Goal: Register for event/course

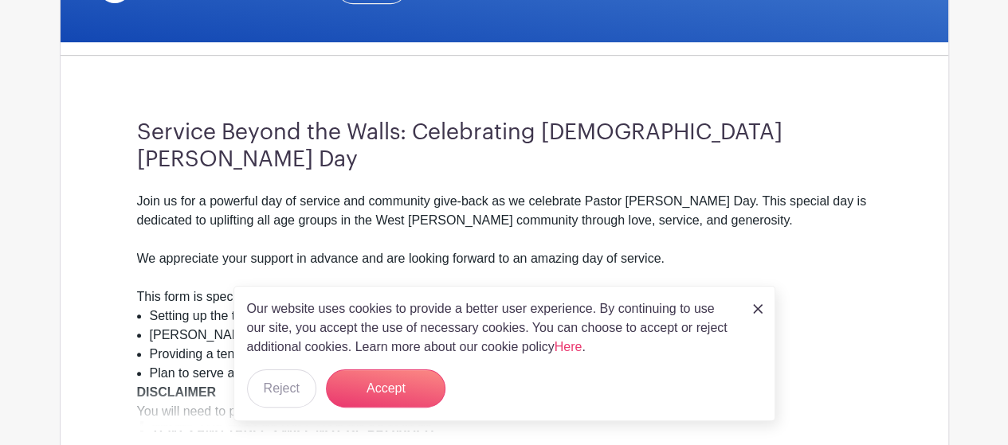
scroll to position [398, 0]
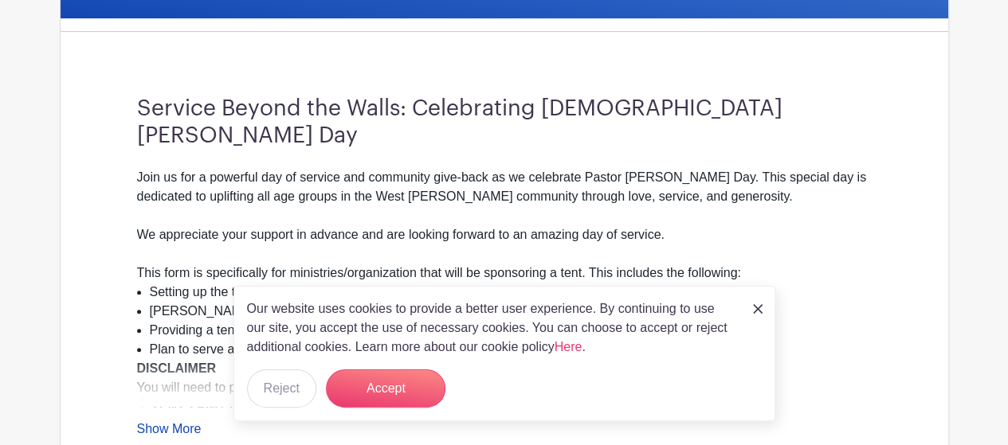
click at [759, 310] on img at bounding box center [758, 309] width 10 height 10
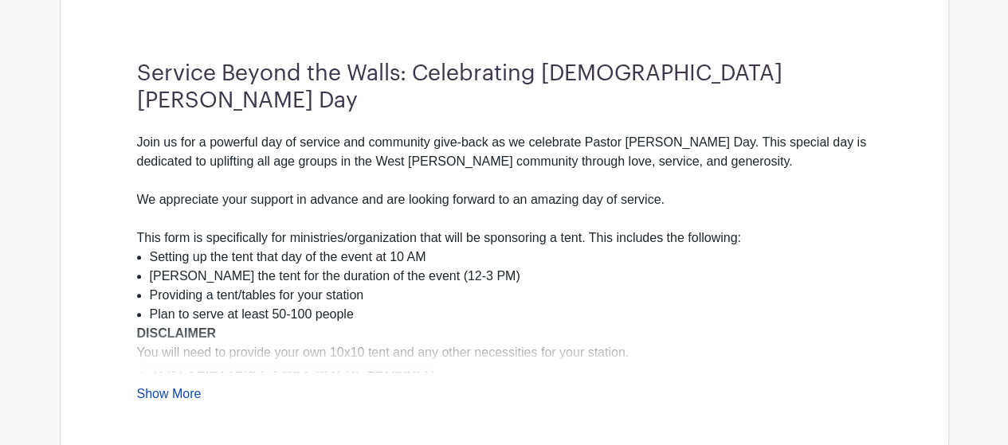
scroll to position [558, 0]
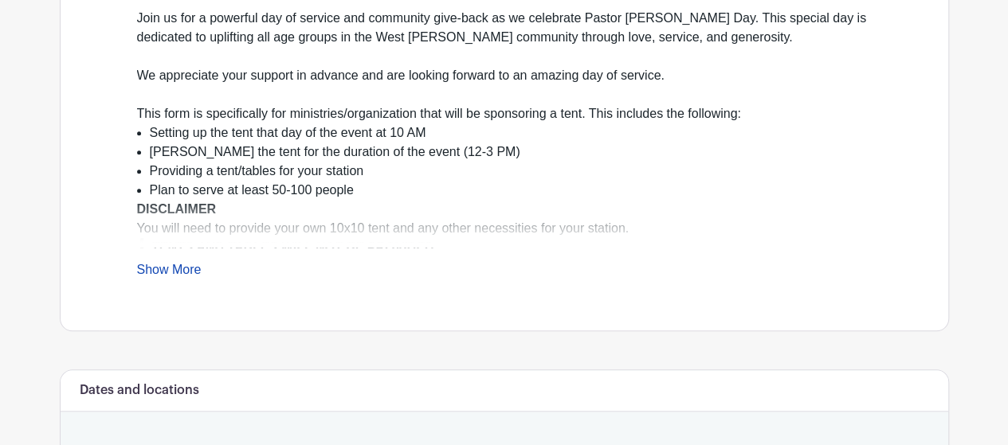
click at [182, 263] on link "Show More" at bounding box center [169, 273] width 65 height 20
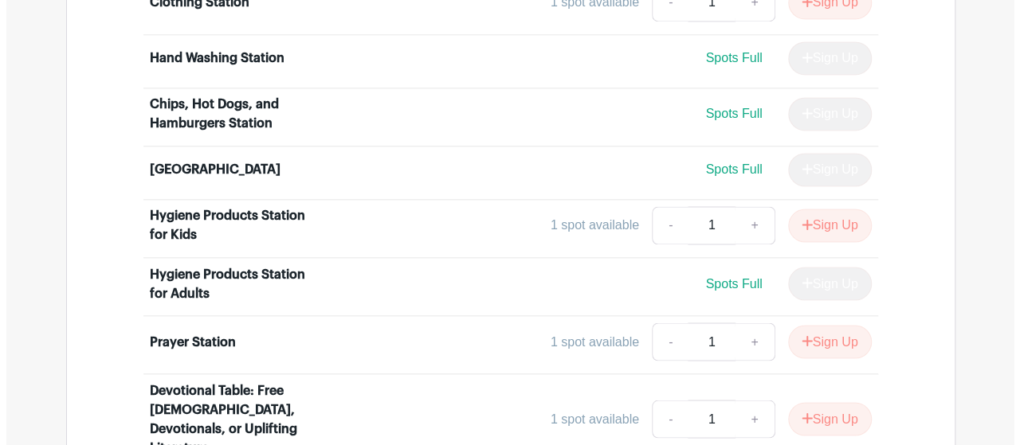
scroll to position [1275, 0]
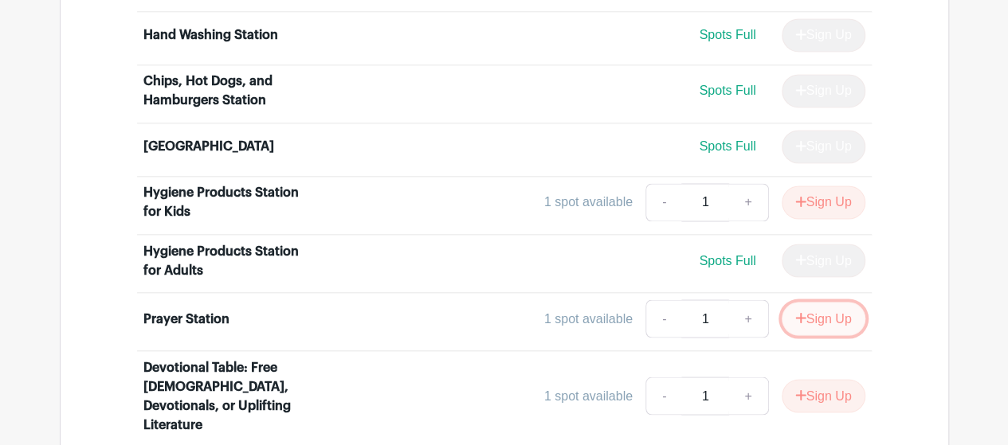
click at [837, 302] on button "Sign Up" at bounding box center [824, 318] width 84 height 33
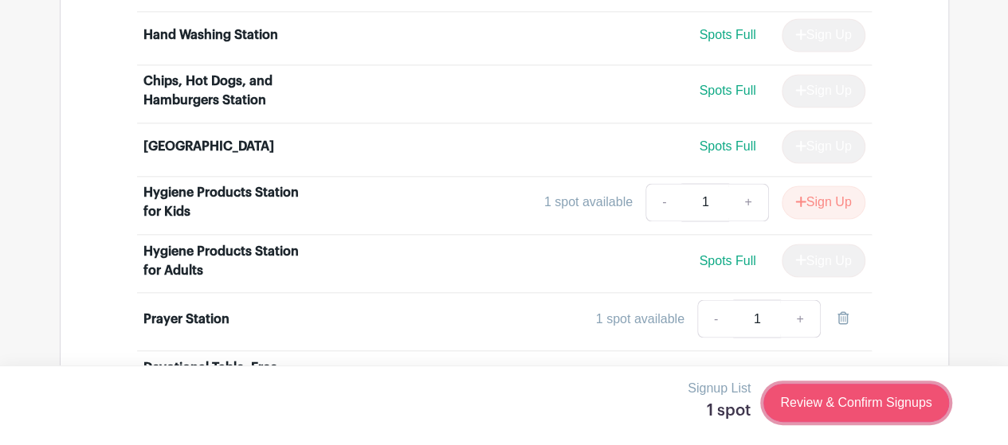
click at [865, 402] on link "Review & Confirm Signups" at bounding box center [855, 403] width 185 height 38
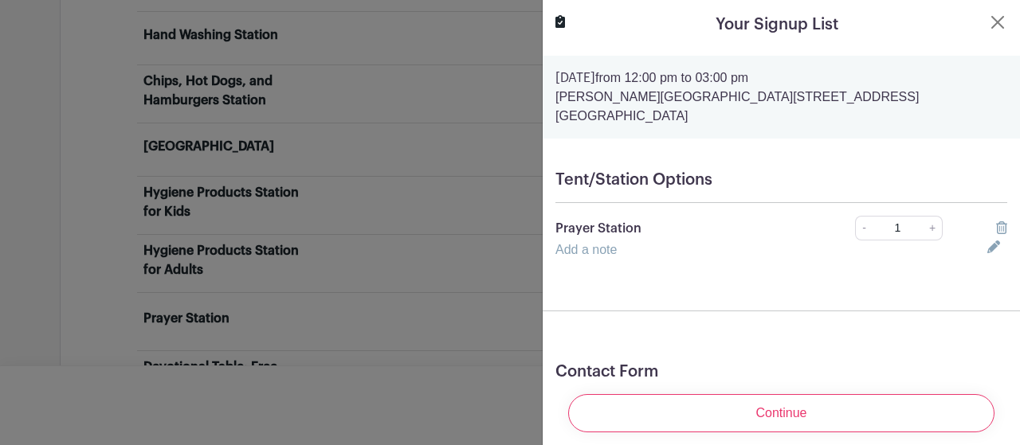
click at [602, 243] on link "Add a note" at bounding box center [585, 250] width 61 height 14
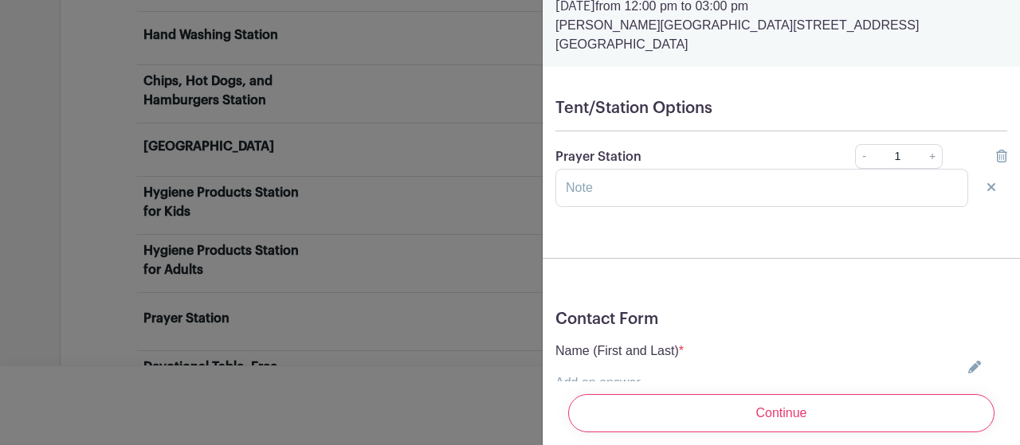
scroll to position [159, 0]
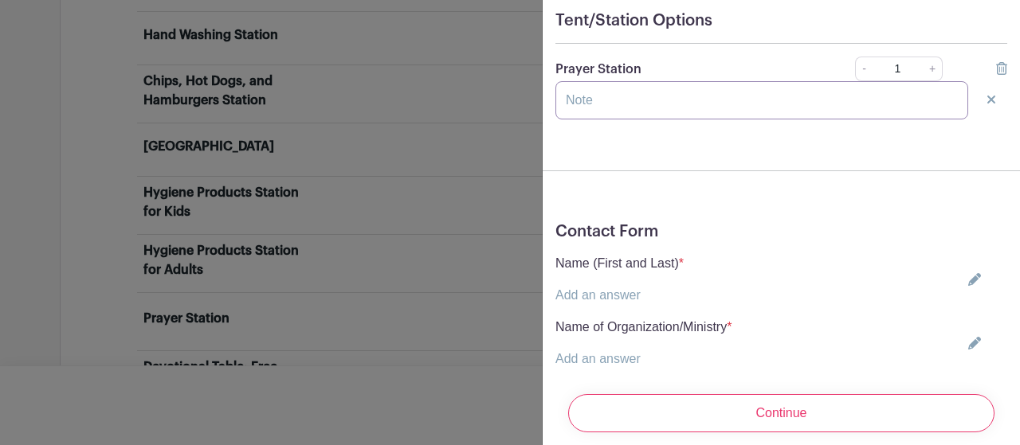
click at [629, 81] on input "text" at bounding box center [761, 100] width 413 height 38
type input "i"
click at [585, 85] on input "Intercessory" at bounding box center [761, 100] width 413 height 38
click at [641, 85] on input "Intercessory" at bounding box center [761, 100] width 413 height 38
click at [654, 85] on input "Intercessory" at bounding box center [761, 100] width 413 height 38
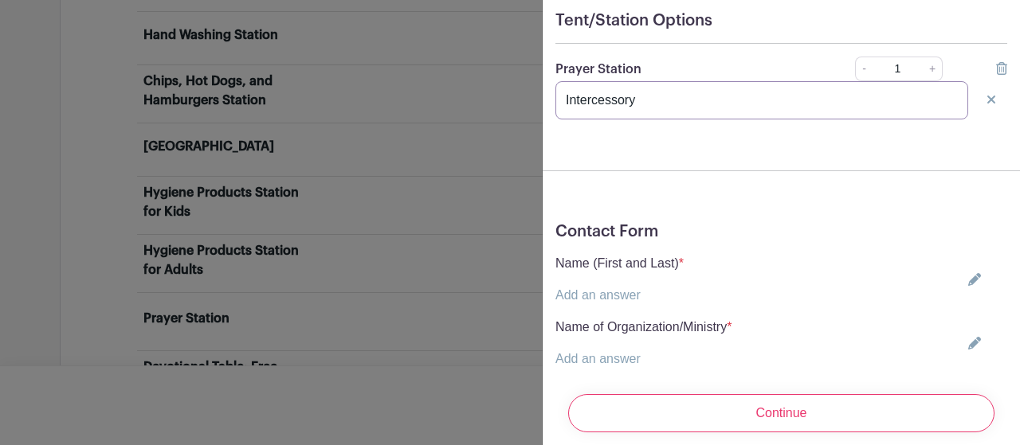
click at [581, 82] on input "Intercessory" at bounding box center [761, 100] width 413 height 38
click at [608, 82] on input "Intercessory" at bounding box center [761, 100] width 413 height 38
click at [680, 84] on input "Intercessory" at bounding box center [761, 100] width 413 height 38
type input "Intercessory Team"
click at [622, 288] on link "Add an answer" at bounding box center [597, 295] width 85 height 14
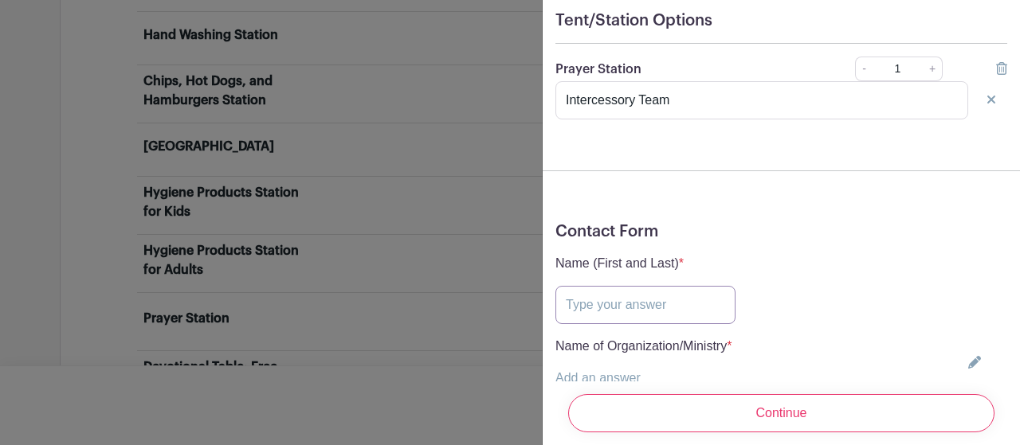
click at [606, 296] on input "text" at bounding box center [645, 305] width 180 height 38
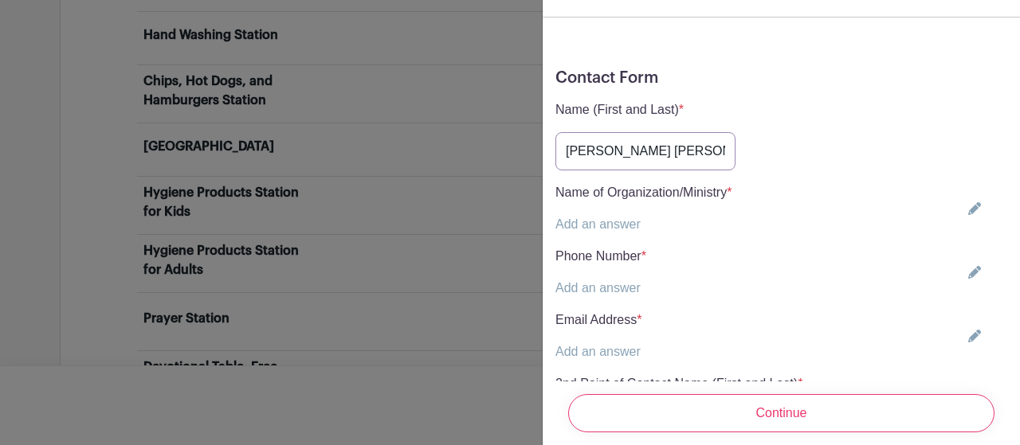
scroll to position [319, 0]
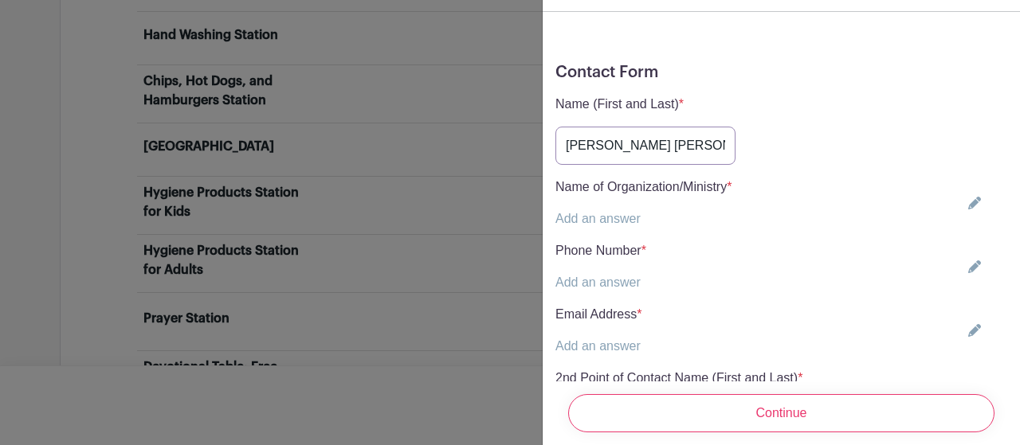
type input "[PERSON_NAME] [PERSON_NAME]"
click at [624, 212] on link "Add an answer" at bounding box center [597, 219] width 85 height 14
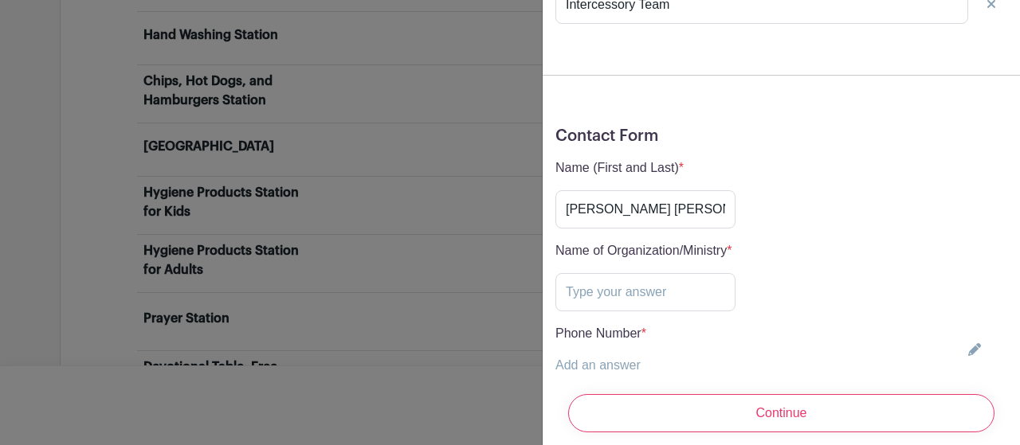
scroll to position [80, 0]
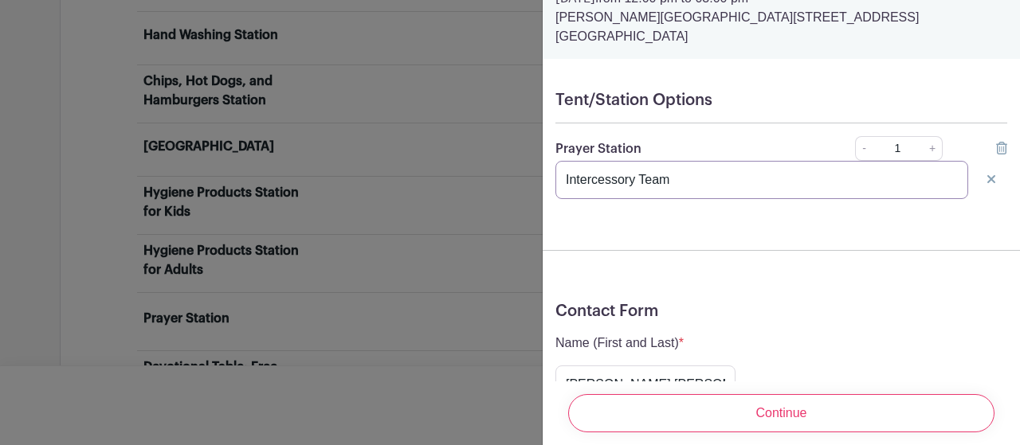
click at [628, 163] on input "Intercessory Team" at bounding box center [761, 180] width 413 height 38
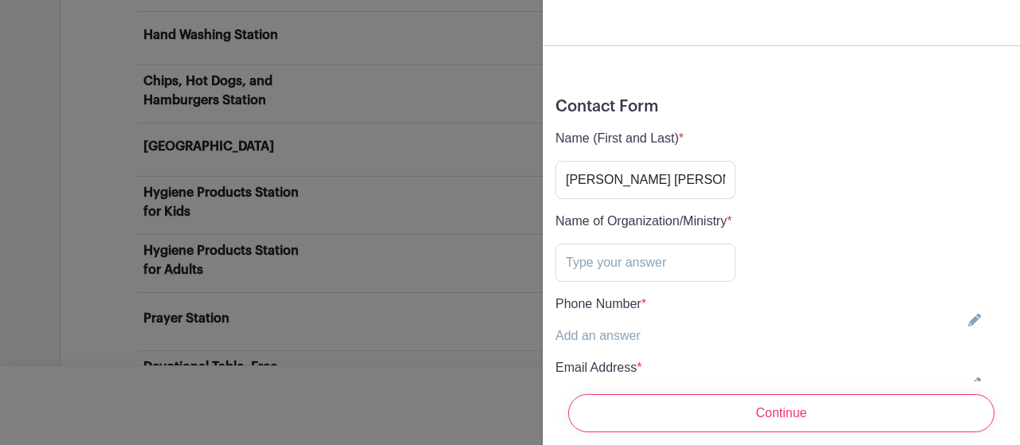
scroll to position [319, 0]
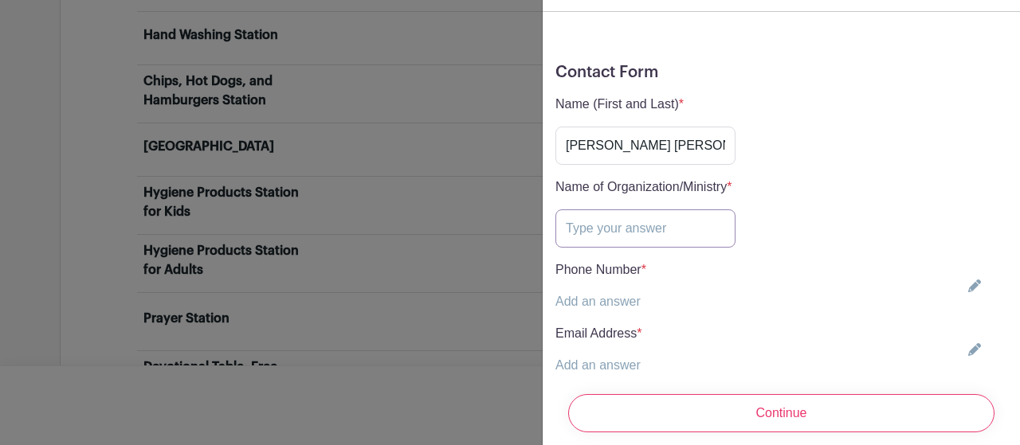
click at [606, 210] on input "text" at bounding box center [645, 229] width 180 height 38
paste input "Intercessory Team"
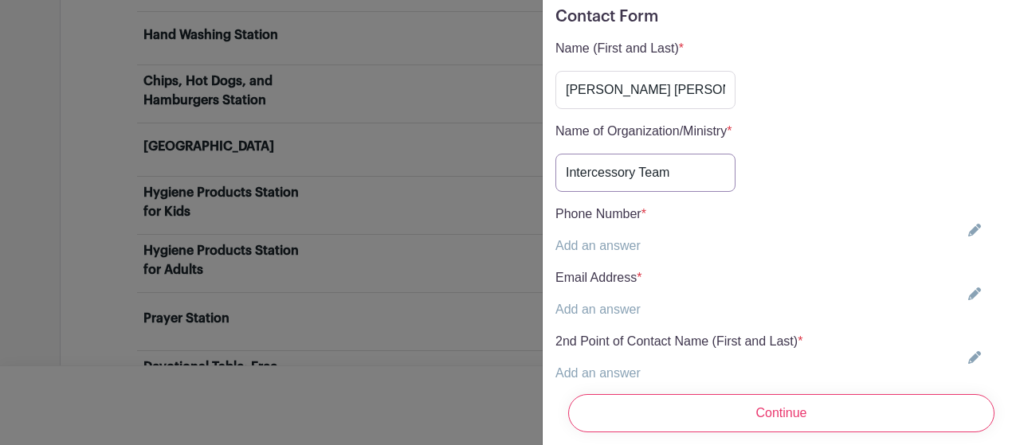
scroll to position [398, 0]
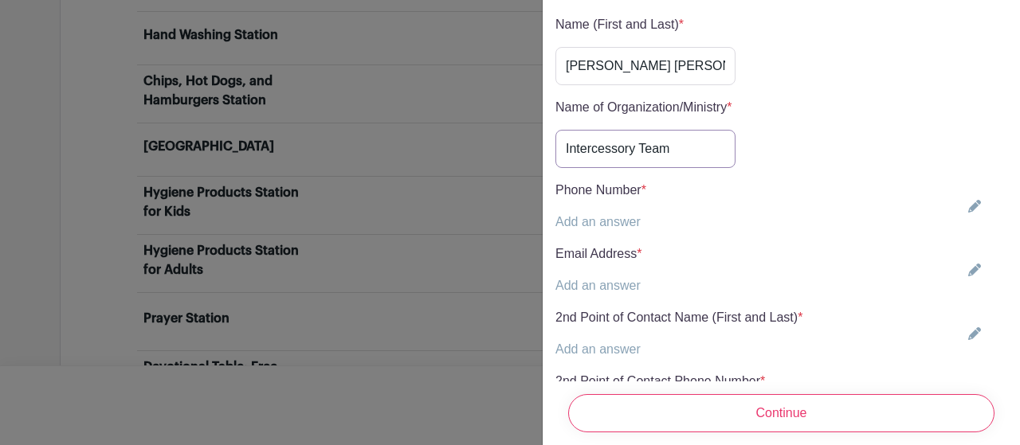
type input "Intercessory Team"
click at [561, 215] on link "Add an answer" at bounding box center [597, 222] width 85 height 14
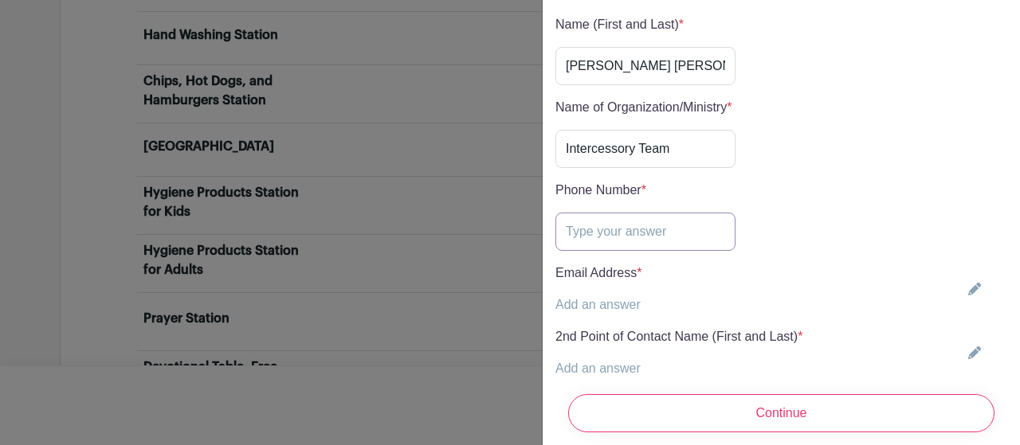
click at [576, 218] on input "text" at bounding box center [645, 232] width 180 height 38
type input "3"
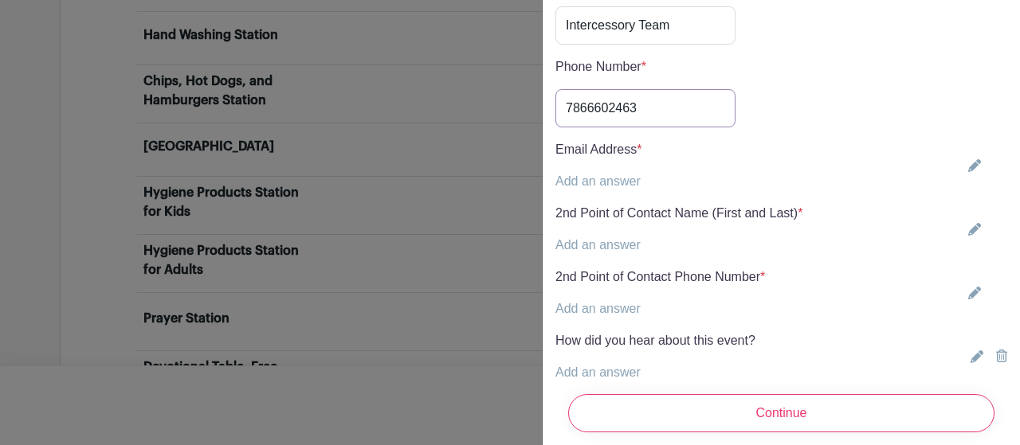
scroll to position [558, 0]
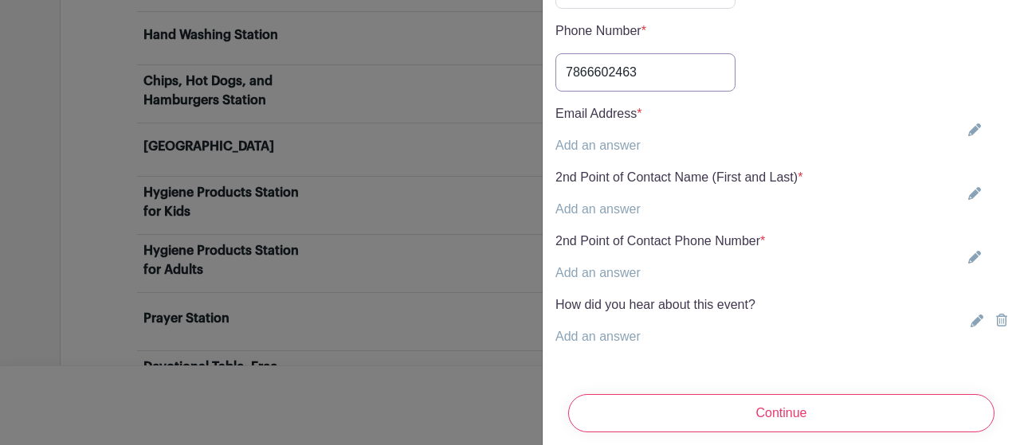
type input "7866602463"
click at [564, 139] on link "Add an answer" at bounding box center [597, 146] width 85 height 14
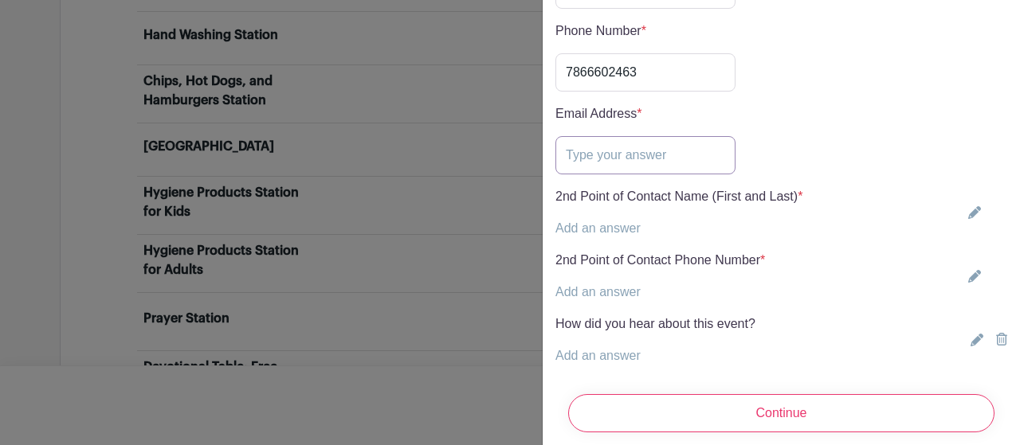
click at [563, 136] on input "text" at bounding box center [645, 155] width 180 height 38
paste input "[EMAIL_ADDRESS][DOMAIN_NAME]"
type input "[EMAIL_ADDRESS][DOMAIN_NAME]"
click at [942, 104] on div "Email Address * Add an answer [EMAIL_ADDRESS][DOMAIN_NAME]" at bounding box center [781, 139] width 452 height 70
click at [587, 221] on link "Add an answer" at bounding box center [597, 228] width 85 height 14
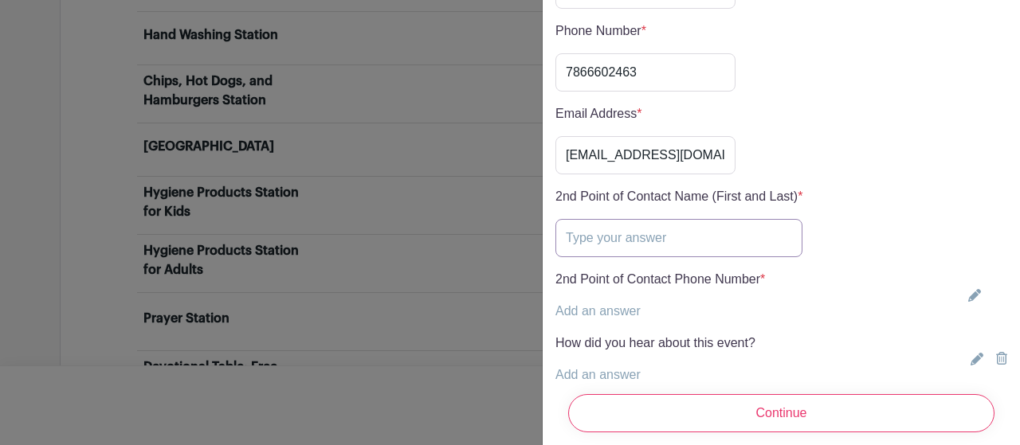
click at [577, 221] on input "text" at bounding box center [678, 238] width 247 height 38
type input "[PERSON_NAME]"
click at [619, 304] on link "Add an answer" at bounding box center [597, 311] width 85 height 14
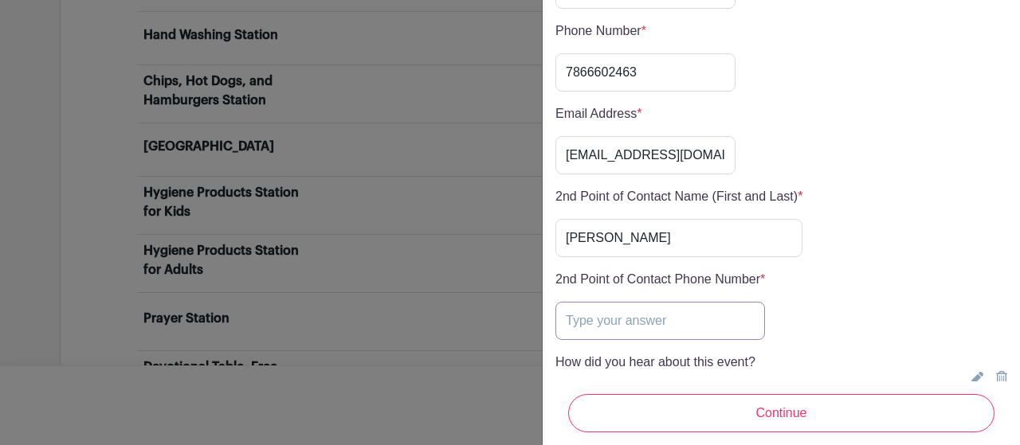
click at [582, 302] on input "text" at bounding box center [660, 321] width 210 height 38
type input "3059626362"
click at [810, 293] on div "2nd Point of Contact Phone Number * Add an answer 3059626362" at bounding box center [781, 305] width 452 height 70
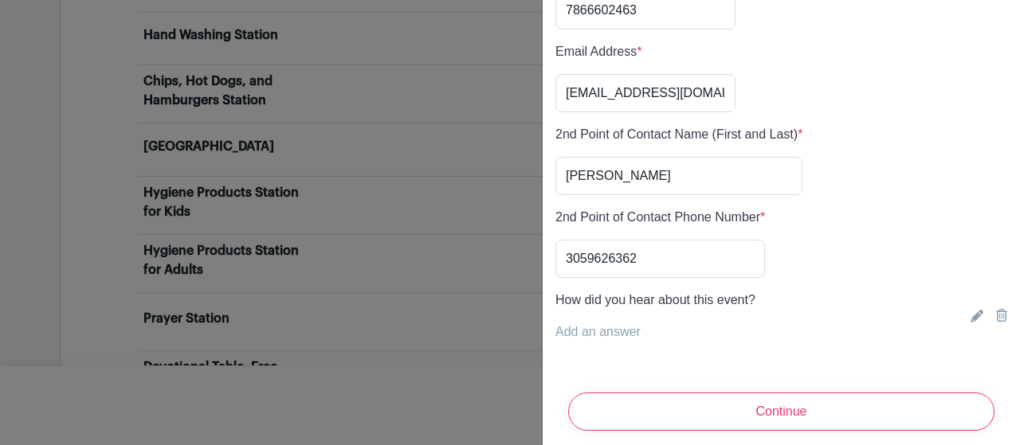
click at [626, 325] on link "Add an answer" at bounding box center [597, 332] width 85 height 14
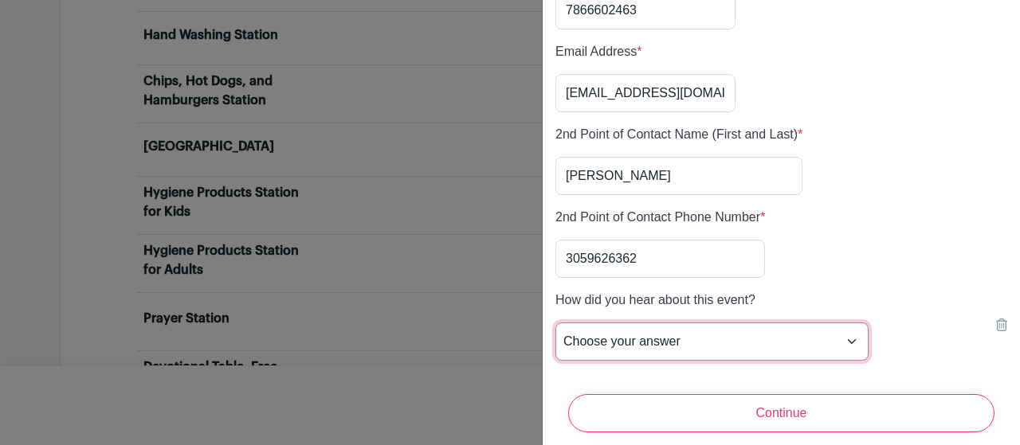
click at [720, 327] on select "Choose your answer Sweet Home [DEMOGRAPHIC_DATA] Outlet Young Adult Ministry Wo…" at bounding box center [711, 342] width 313 height 38
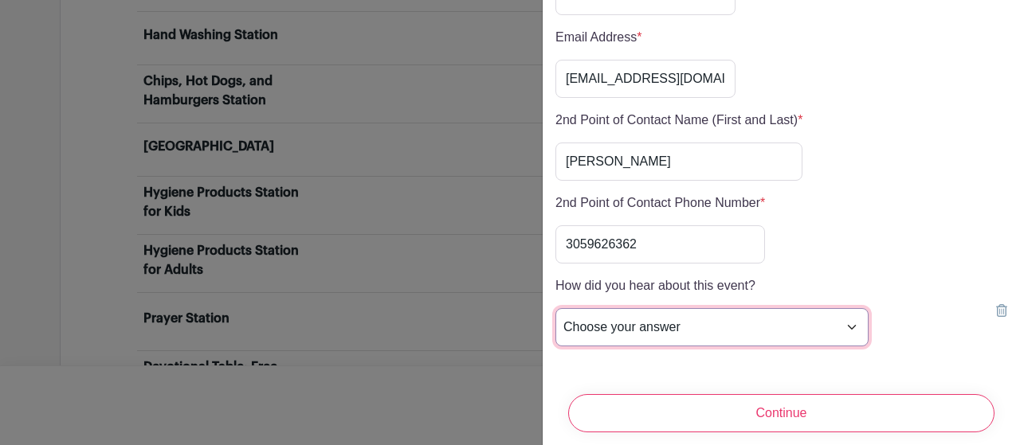
scroll to position [638, 0]
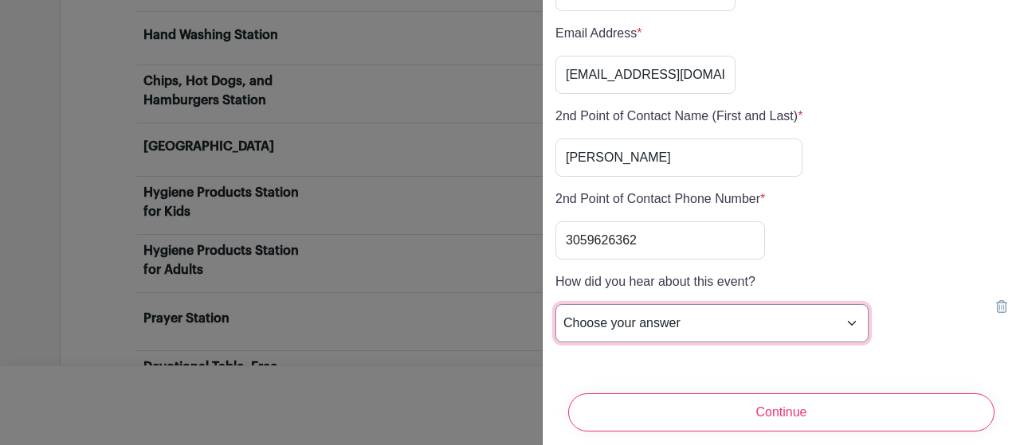
click at [700, 305] on select "Choose your answer Sweet Home [DEMOGRAPHIC_DATA] Outlet Young Adult Ministry Wo…" at bounding box center [711, 323] width 313 height 38
select select "4719"
click at [555, 304] on select "Choose your answer Sweet Home [DEMOGRAPHIC_DATA] Outlet Young Adult Ministry Wo…" at bounding box center [711, 323] width 313 height 38
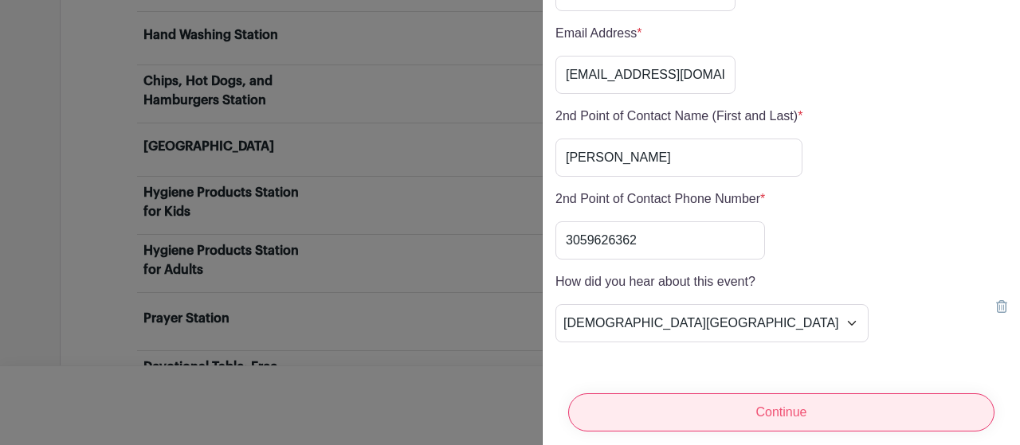
click at [788, 394] on input "Continue" at bounding box center [781, 413] width 426 height 38
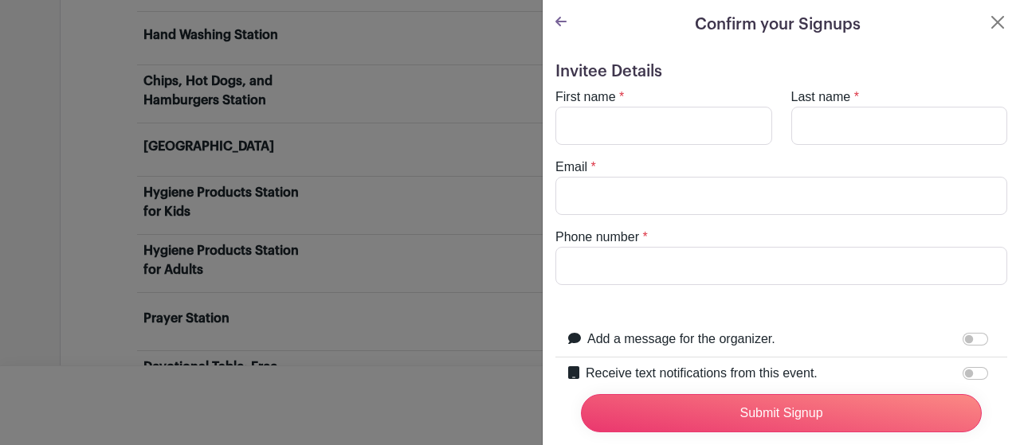
scroll to position [0, 0]
click at [607, 130] on input "First name" at bounding box center [663, 126] width 217 height 38
type input "[PERSON_NAME]"
type input "[EMAIL_ADDRESS][DOMAIN_NAME]"
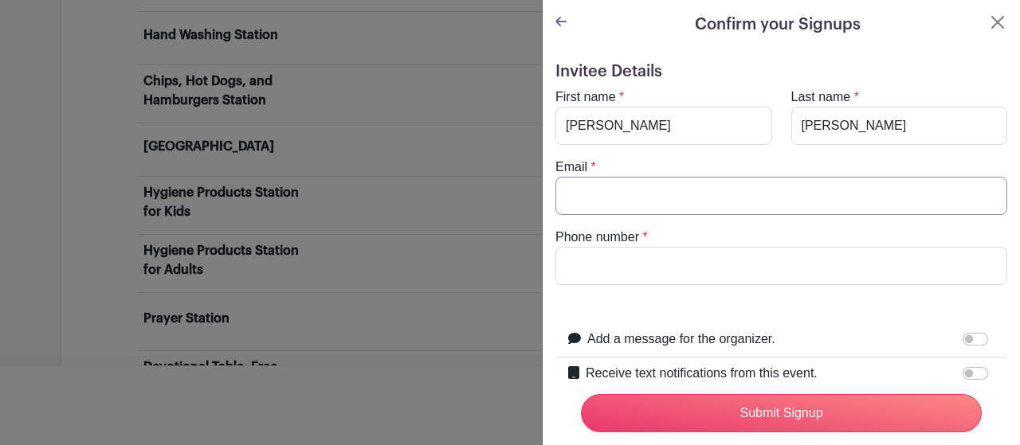
type input "3059626362"
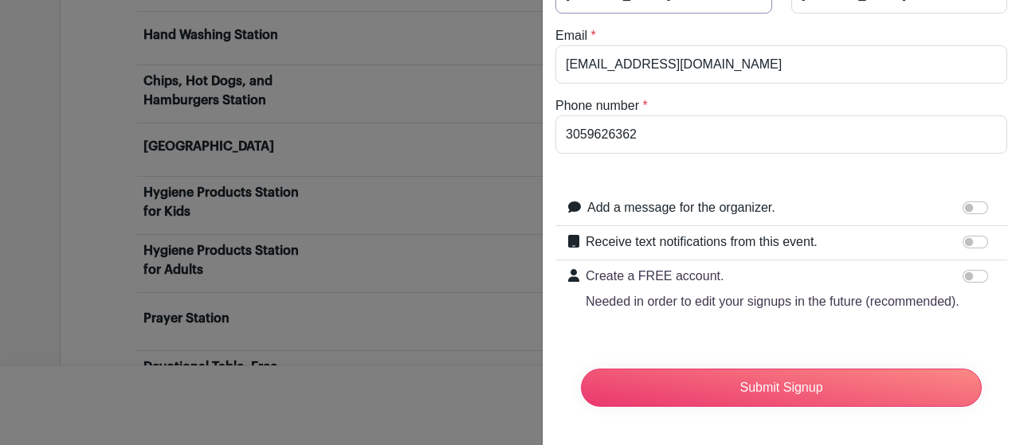
scroll to position [159, 0]
click at [966, 236] on input "Receive text notifications from this event." at bounding box center [974, 242] width 25 height 13
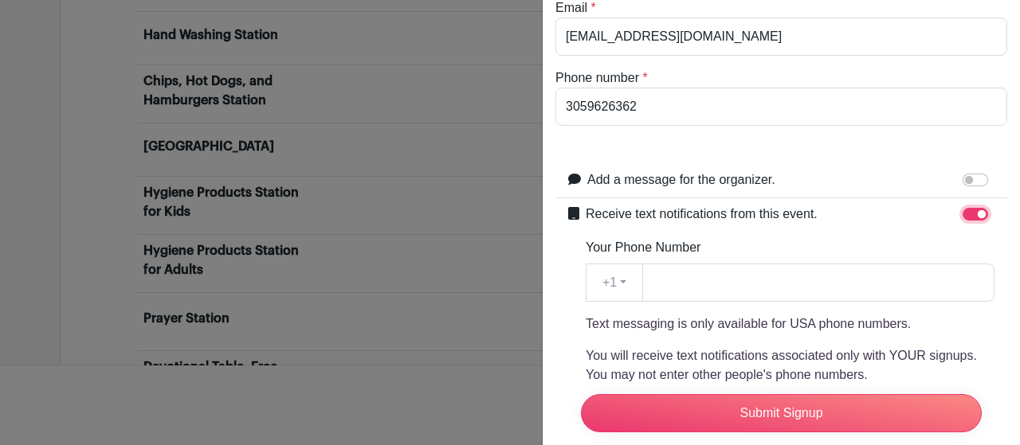
click at [962, 214] on input "Receive text notifications from this event." at bounding box center [974, 214] width 25 height 13
checkbox input "false"
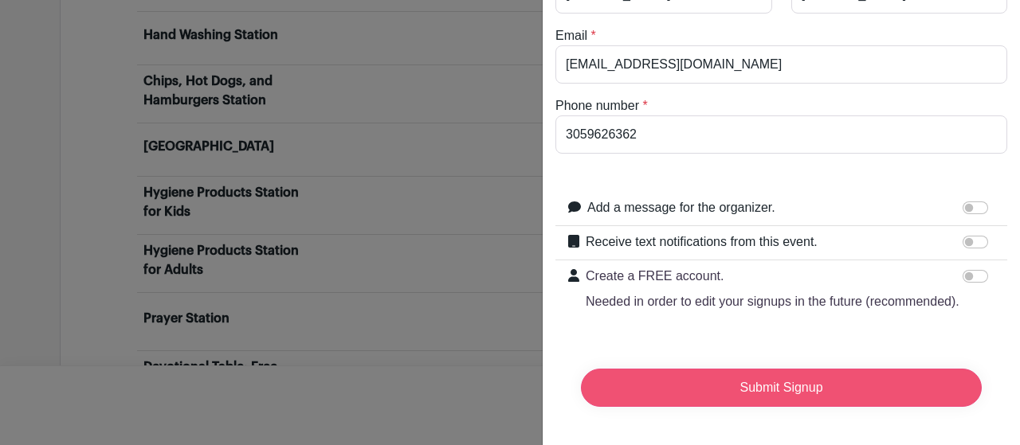
drag, startPoint x: 759, startPoint y: 374, endPoint x: 762, endPoint y: 366, distance: 9.1
click at [762, 369] on input "Submit Signup" at bounding box center [781, 388] width 401 height 38
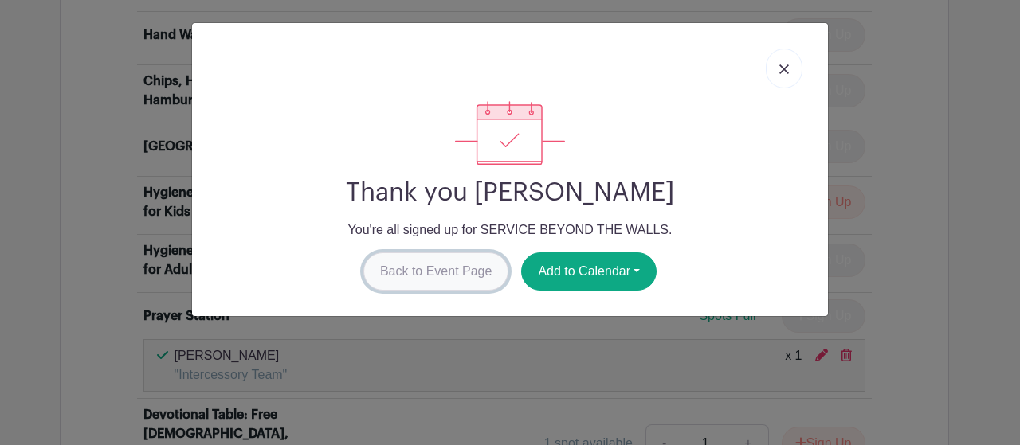
click at [437, 279] on link "Back to Event Page" at bounding box center [436, 272] width 146 height 38
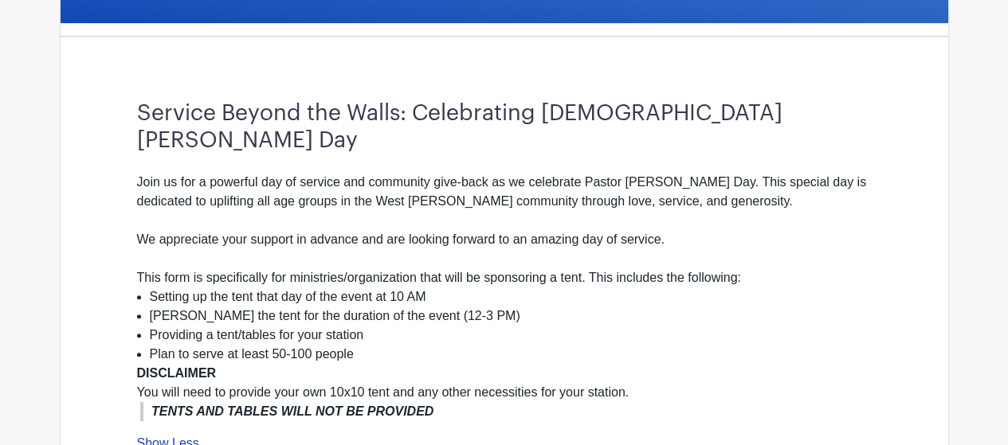
scroll to position [478, 0]
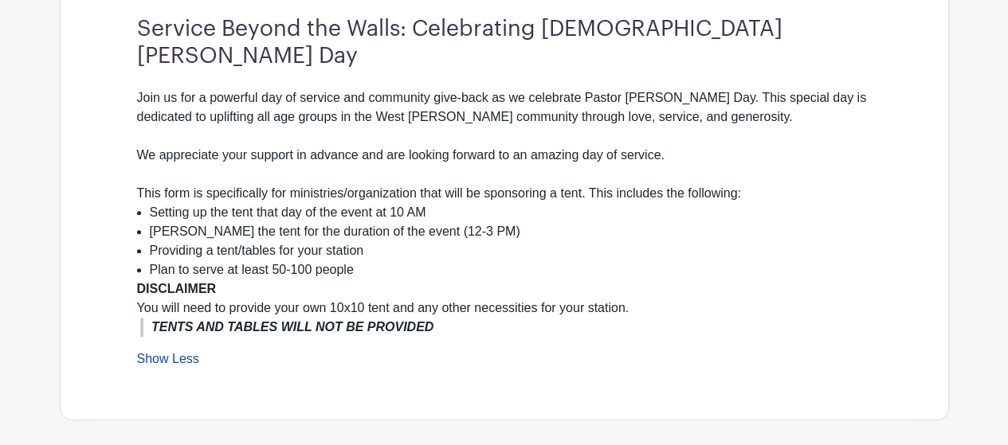
drag, startPoint x: 151, startPoint y: 184, endPoint x: 648, endPoint y: 281, distance: 506.6
click at [648, 281] on div "Join us for a powerful day of service and community give-back as we celebrate P…" at bounding box center [504, 212] width 735 height 249
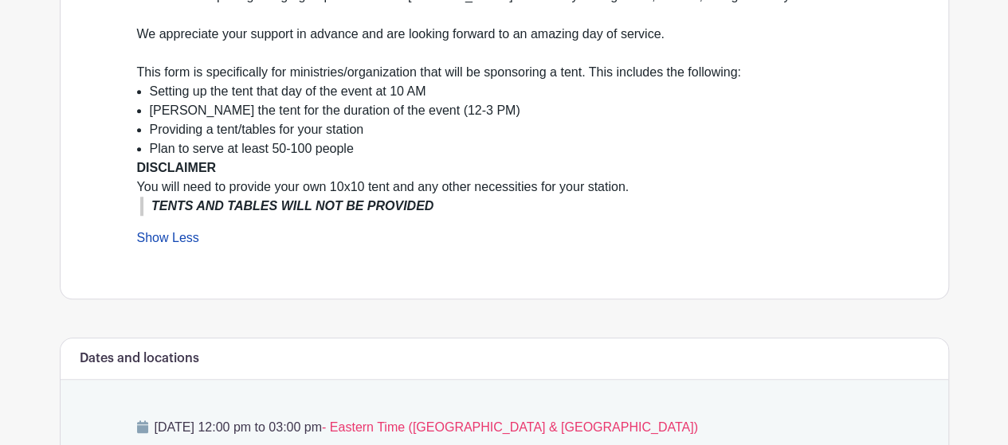
scroll to position [637, 0]
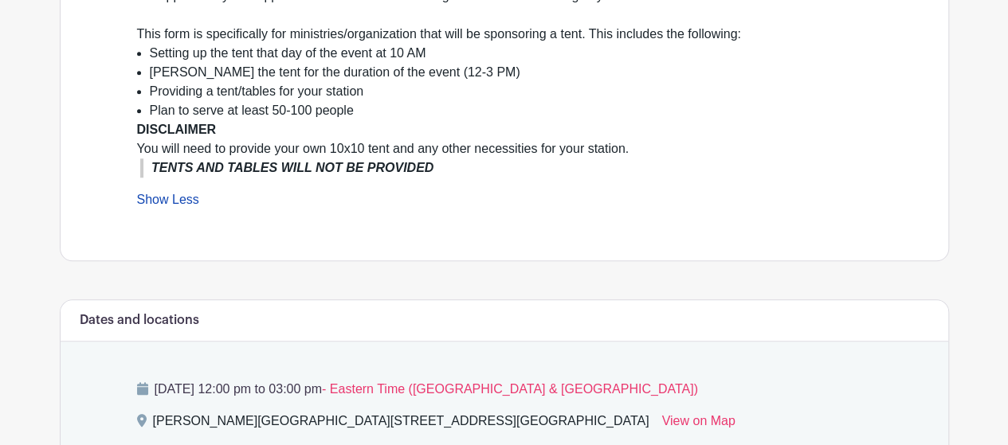
click at [188, 161] on em "TENTS AND TABLES WILL NOT BE PROVIDED" at bounding box center [292, 168] width 282 height 14
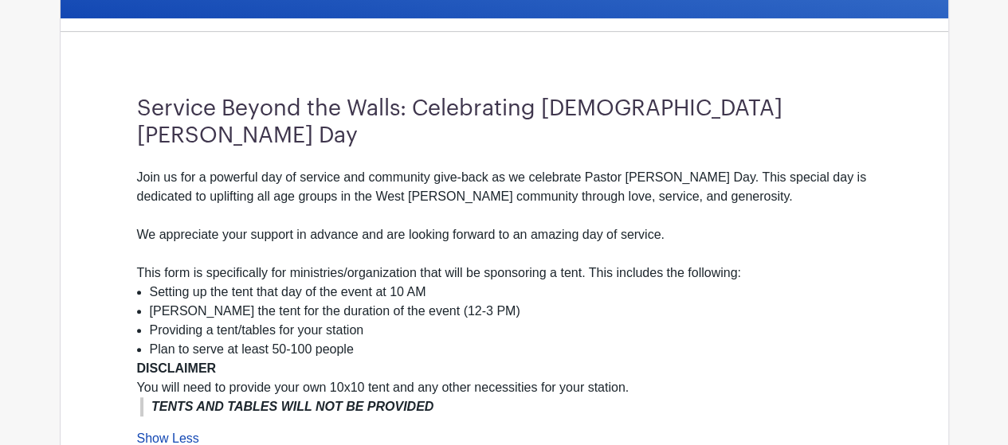
scroll to position [478, 0]
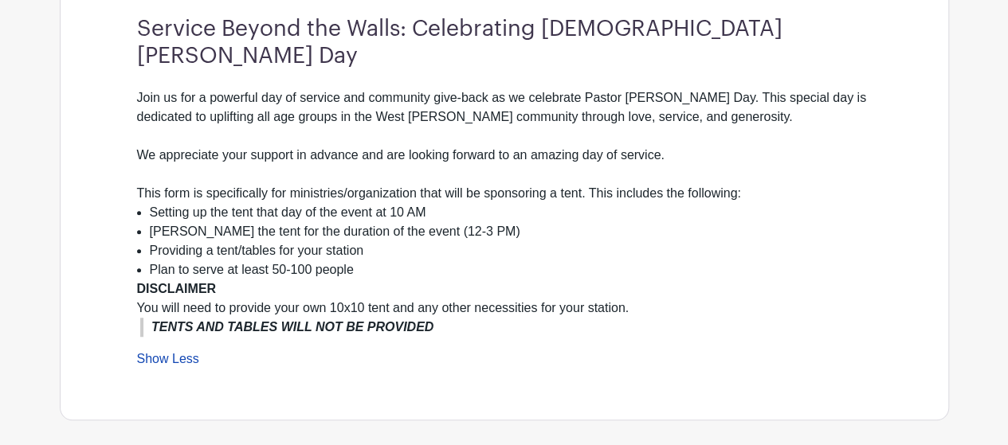
drag, startPoint x: 138, startPoint y: 162, endPoint x: 661, endPoint y: 279, distance: 536.4
click at [661, 279] on div "Join us for a powerful day of service and community give-back as we celebrate P…" at bounding box center [504, 212] width 735 height 249
copy div "This form is specifically for ministries/organization that will be sponsoring a…"
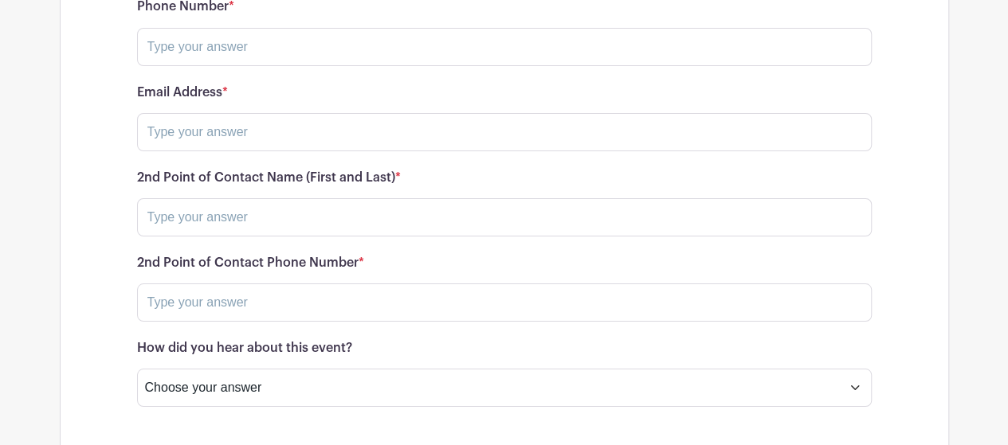
scroll to position [2870, 0]
